Goal: Ask a question

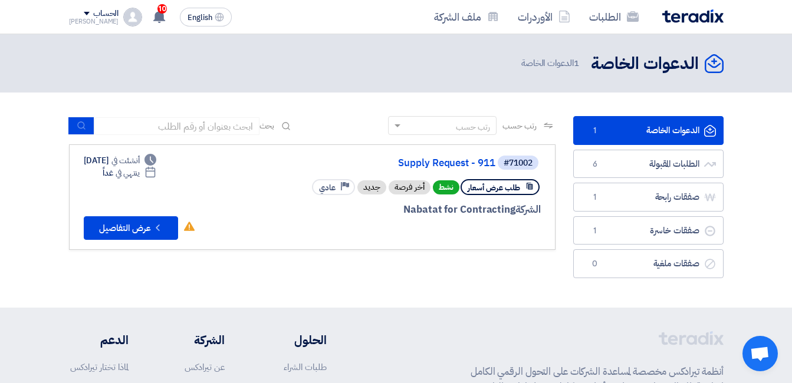
click at [633, 125] on link "الدعوات الخاصة الدعوات الخاصة 1" at bounding box center [648, 130] width 150 height 29
click at [140, 221] on button "Check details عرض التفاصيل" at bounding box center [131, 228] width 94 height 24
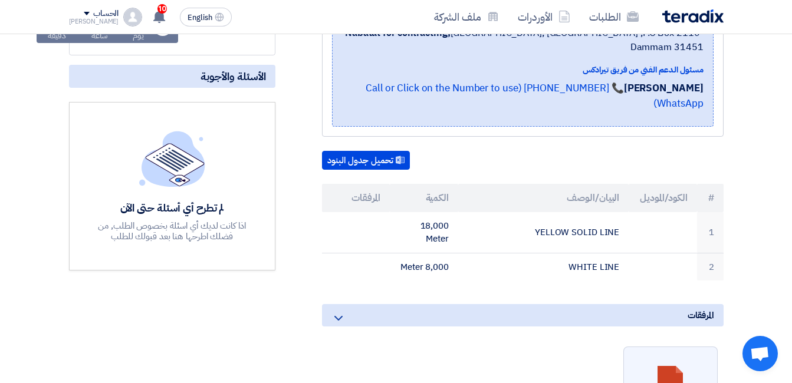
scroll to position [177, 0]
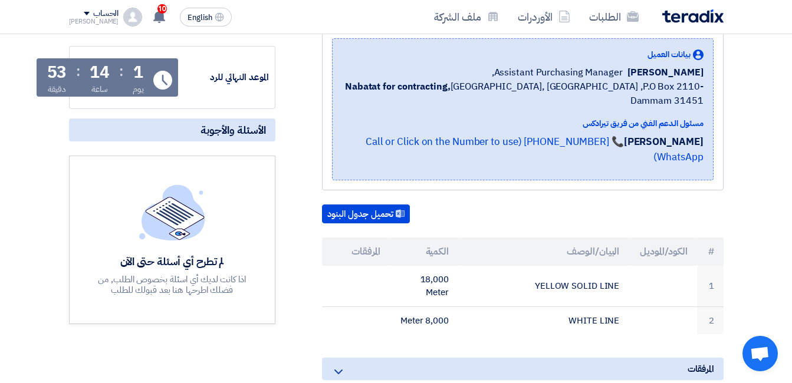
click at [188, 127] on h5 "الأسئلة والأجوبة" at bounding box center [172, 130] width 206 height 23
click at [182, 212] on img at bounding box center [172, 212] width 66 height 55
click at [174, 212] on img at bounding box center [172, 212] width 66 height 55
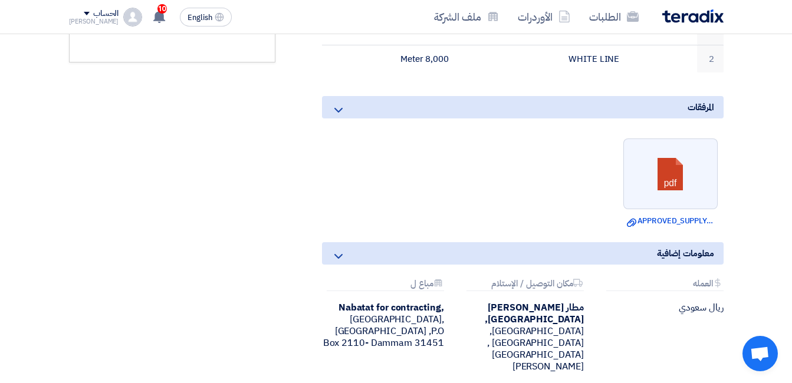
scroll to position [203, 0]
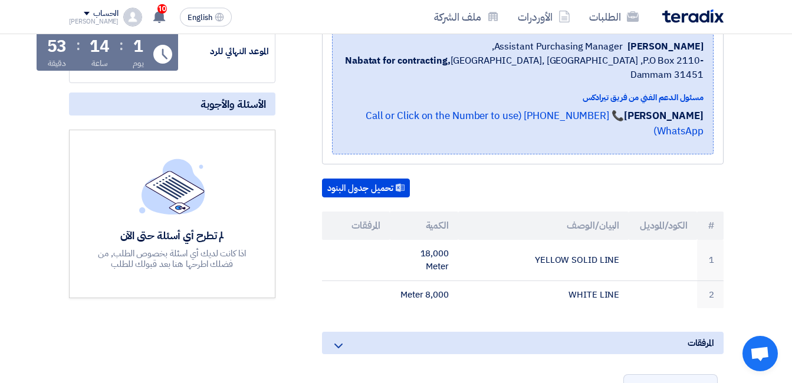
click at [200, 108] on span "الأسئلة والأجوبة" at bounding box center [232, 104] width 65 height 14
click at [178, 167] on img at bounding box center [172, 186] width 66 height 55
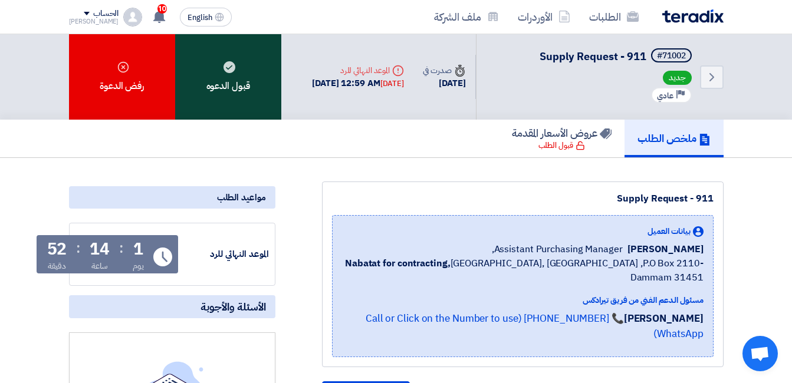
click at [226, 87] on div "قبول الدعوه" at bounding box center [228, 77] width 106 height 86
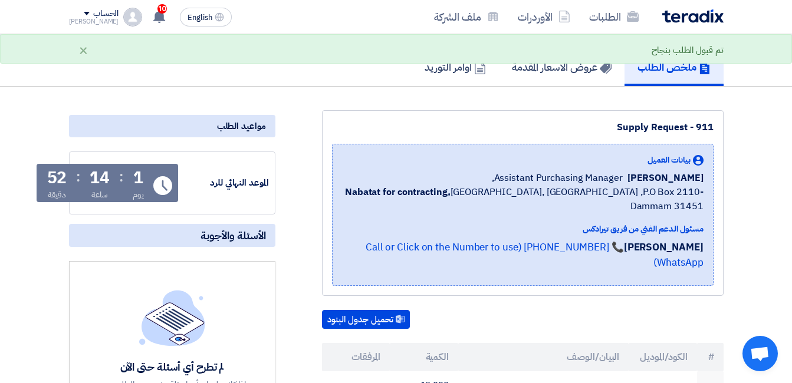
scroll to position [177, 0]
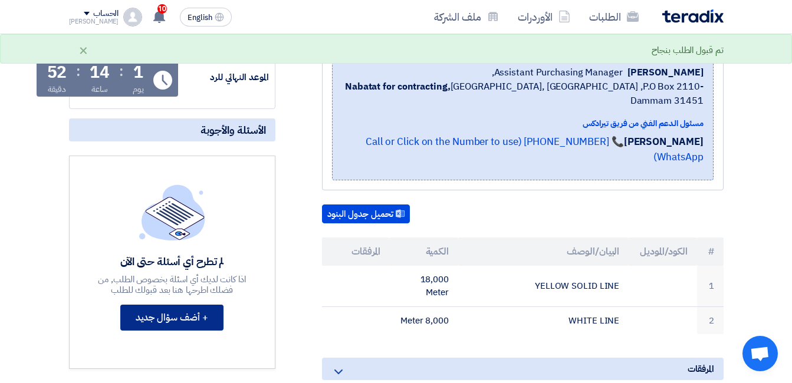
click at [188, 317] on button "+ أضف سؤال جديد" at bounding box center [171, 318] width 103 height 26
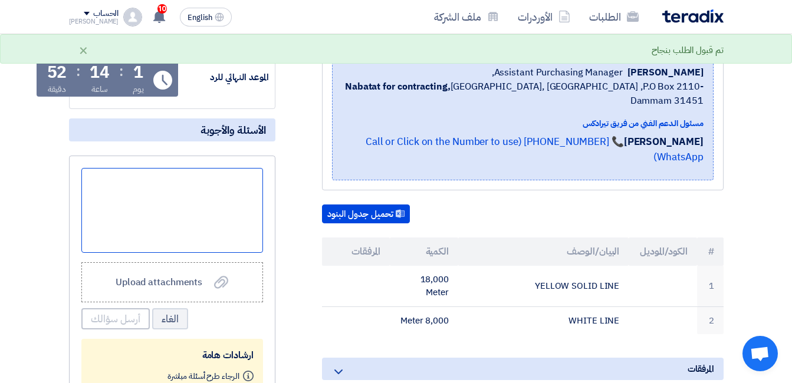
click at [236, 190] on div at bounding box center [172, 210] width 182 height 85
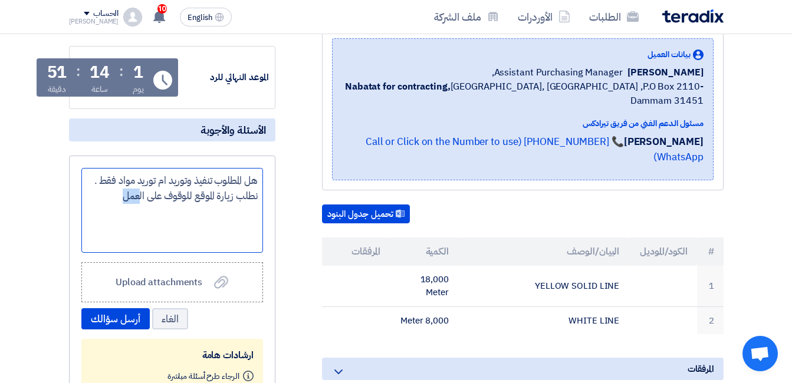
drag, startPoint x: 122, startPoint y: 198, endPoint x: 139, endPoint y: 195, distance: 17.3
click at [139, 195] on div "هل المطلوب تنفيذ وتوريد ام توريد مواد فقط . نطلب زيارة الموقع للوقوف على العمل" at bounding box center [172, 210] width 182 height 85
click at [225, 210] on div "هل المطلوب تنفيذ وتوريد ام توريد مواد فقط . نطلب زيارة الموقع للوقوف على المواص…" at bounding box center [172, 210] width 182 height 85
click at [227, 213] on div "هل المطلوب تنفيذ وتوريد ام توريد مواد فقط . نطلب زيارة الموقع للوقوف على المواص…" at bounding box center [172, 210] width 182 height 85
click at [225, 213] on div "هل المطلوب تنفيذ وتوريد ام توريد مواد فقط . نطلب زيارة الموقع للوقوف على المواص…" at bounding box center [172, 210] width 182 height 85
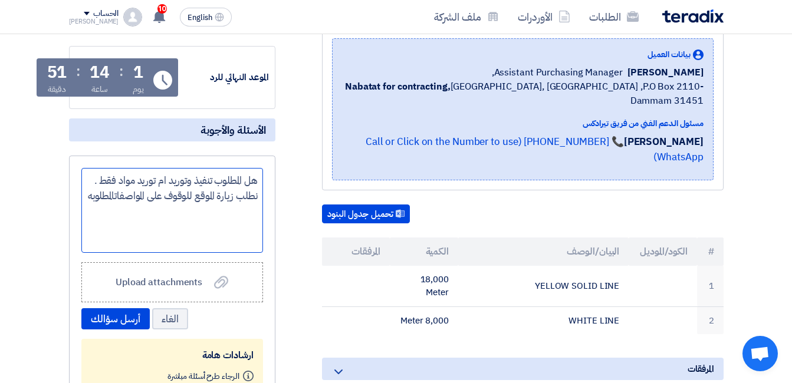
click at [226, 212] on div "هل المطلوب تنفيذ وتوريد ام توريد مواد فقط . نطلب زيارة الموقع للوقوف على المواص…" at bounding box center [172, 210] width 182 height 85
click at [224, 212] on div "هل المطلوب تنفيذ وتوريد ام توريد مواد فقط . نطلب زيارة الموقع للوقوف على المواص…" at bounding box center [172, 210] width 182 height 85
drag, startPoint x: 165, startPoint y: 196, endPoint x: 184, endPoint y: 197, distance: 18.9
click at [184, 197] on div "هل المطلوب تنفيذ وتوريد ام توريد مواد فقط . نطلب زيارة الموقع للوقوف على المواص…" at bounding box center [172, 210] width 182 height 85
drag, startPoint x: 231, startPoint y: 211, endPoint x: 200, endPoint y: 215, distance: 31.5
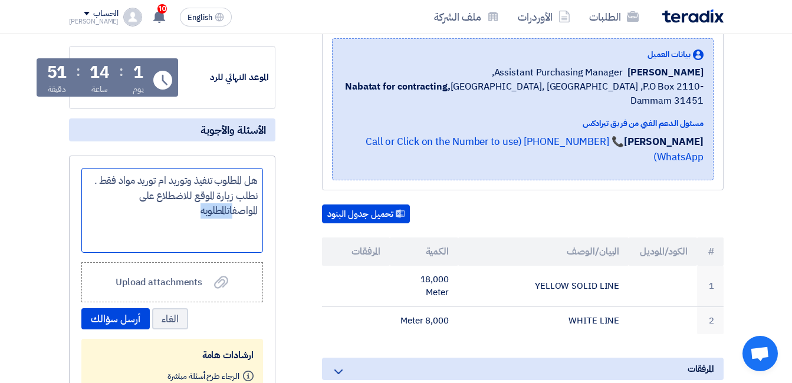
click at [200, 215] on div "هل المطلوب تنفيذ وتوريد ام توريد مواد فقط . نطلب زيارة الموقع للاضطلاع على المو…" at bounding box center [172, 210] width 182 height 85
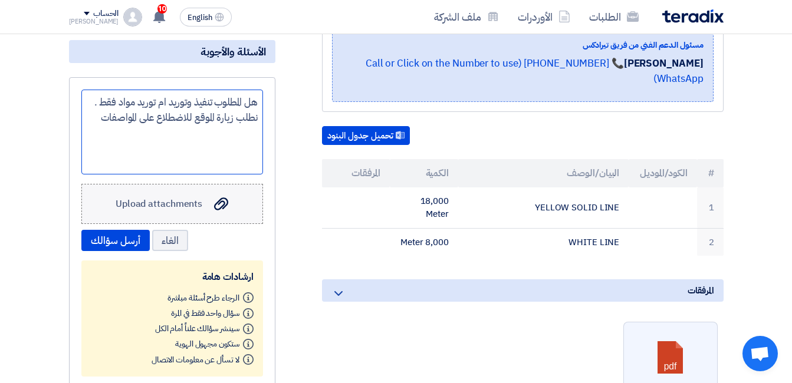
scroll to position [413, 0]
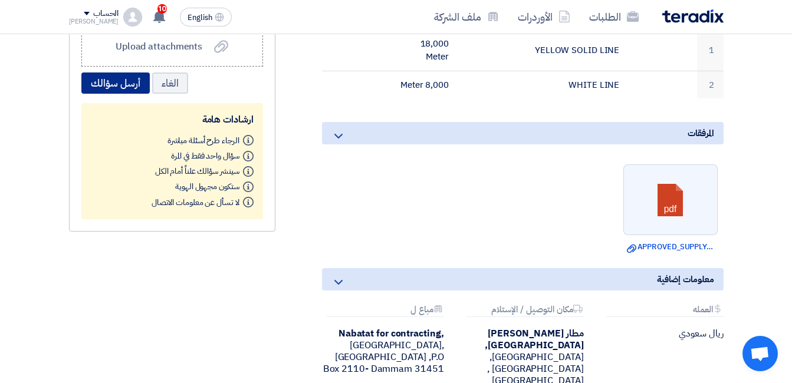
click at [125, 82] on button "أرسل سؤالك" at bounding box center [115, 83] width 68 height 21
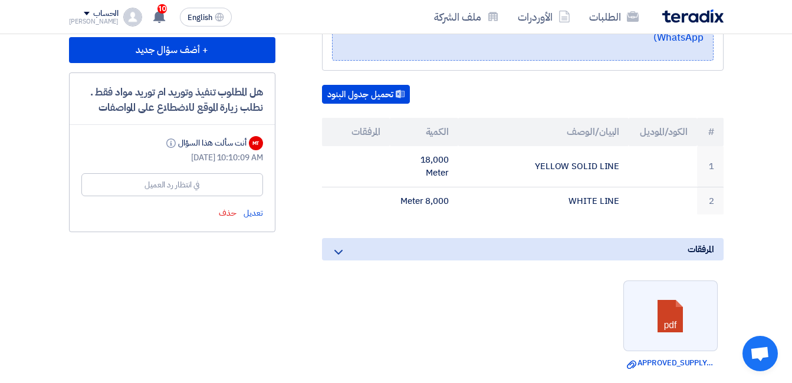
scroll to position [177, 0]
